Goal: Information Seeking & Learning: Learn about a topic

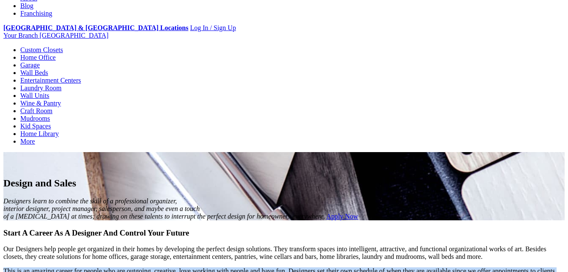
scroll to position [116, 0]
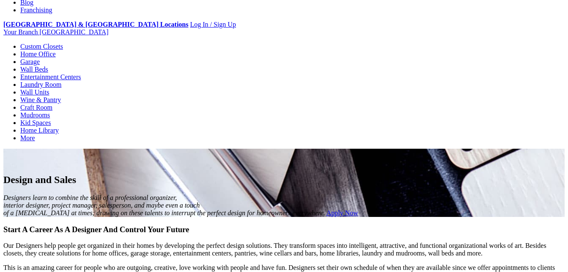
click at [89, 225] on div "Start A Career As A Designer And Control Your Future Our Designers help people …" at bounding box center [284, 271] width 562 height 92
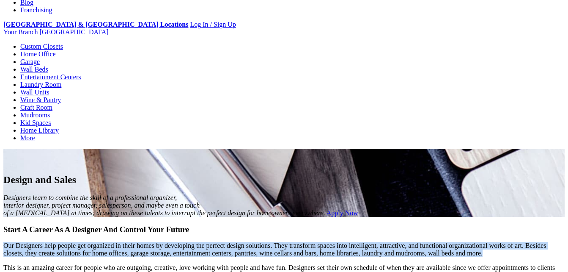
drag, startPoint x: 127, startPoint y: 100, endPoint x: 326, endPoint y: 134, distance: 202.6
click at [326, 242] on p "Our Designers help people get organized in their homes by developing the perfec…" at bounding box center [284, 249] width 562 height 15
copy p "Our Designers help people get organized in their homes by developing the perfec…"
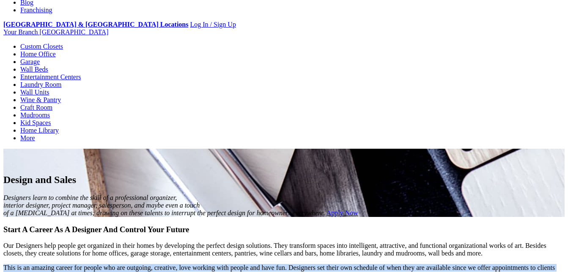
drag, startPoint x: 304, startPoint y: 170, endPoint x: 122, endPoint y: 151, distance: 183.4
click at [122, 225] on div "Start A Career As A Designer And Control Your Future Our Designers help people …" at bounding box center [284, 271] width 562 height 92
copy p "This is an amazing career for people who are outgoing, creative, love working w…"
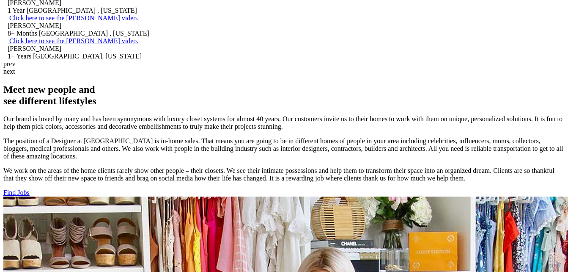
scroll to position [530, 0]
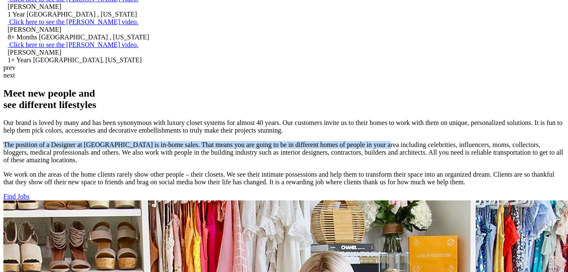
drag, startPoint x: 44, startPoint y: 165, endPoint x: 191, endPoint y: 180, distance: 148.1
click at [191, 164] on p "The position of a Designer at [GEOGRAPHIC_DATA] is in-home sales. That means yo…" at bounding box center [284, 152] width 562 height 23
copy p "The position of a Designer at [GEOGRAPHIC_DATA] is in-home sales. That means yo…"
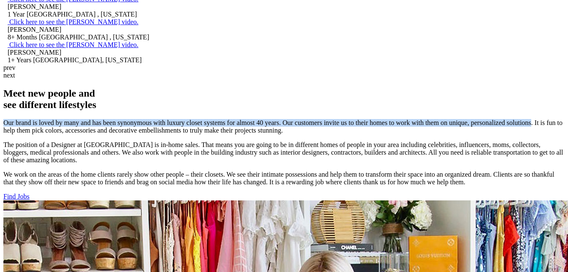
drag, startPoint x: 44, startPoint y: 116, endPoint x: 112, endPoint y: 134, distance: 70.2
click at [112, 134] on p "Our brand is loved by many and has been synonymous with luxury closet systems f…" at bounding box center [284, 126] width 562 height 15
copy p "Our brand is loved by many and has been synonymous with luxury closet systems f…"
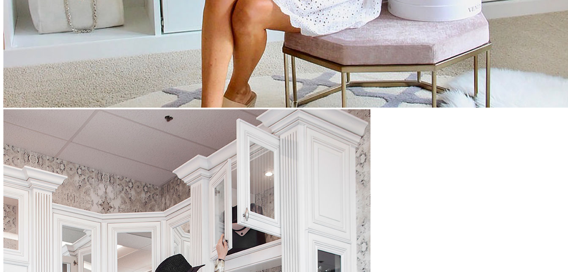
scroll to position [1015, 0]
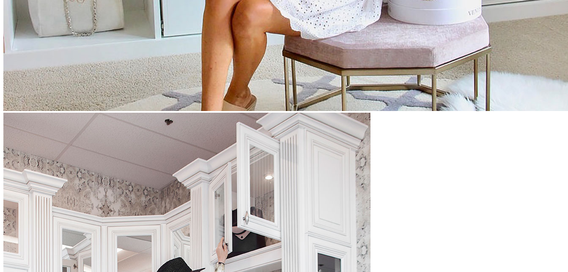
drag, startPoint x: 250, startPoint y: 123, endPoint x: 329, endPoint y: 220, distance: 124.9
copy div "Employee supplies: 20 Foot tape measure Cell phone Car or reliable transportati…"
